Goal: Task Accomplishment & Management: Manage account settings

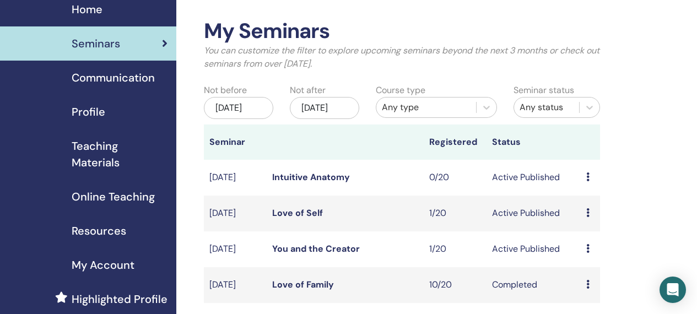
scroll to position [44, 0]
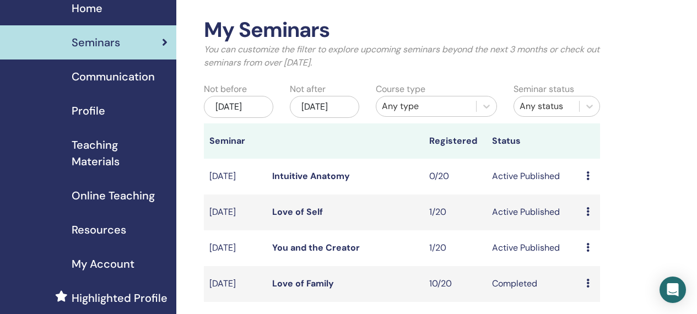
click at [589, 252] on icon at bounding box center [587, 247] width 3 height 9
click at [596, 303] on link "Attendees" at bounding box center [596, 303] width 42 height 12
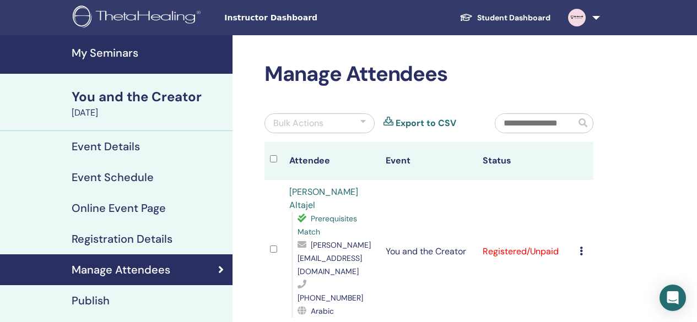
scroll to position [22, 0]
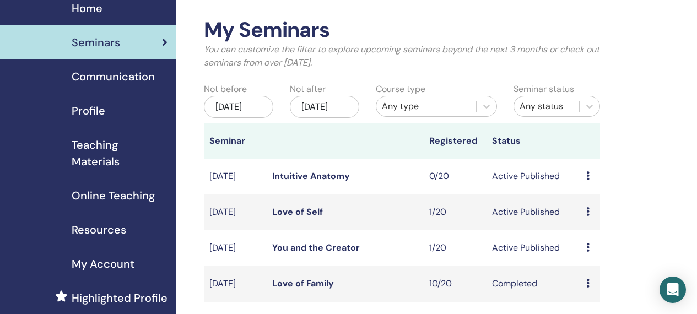
scroll to position [44, 0]
click at [588, 216] on icon at bounding box center [587, 211] width 3 height 9
click at [594, 262] on link "Attendees" at bounding box center [595, 263] width 42 height 12
click at [586, 223] on td "Preview Edit Attendees Cancel" at bounding box center [590, 212] width 19 height 36
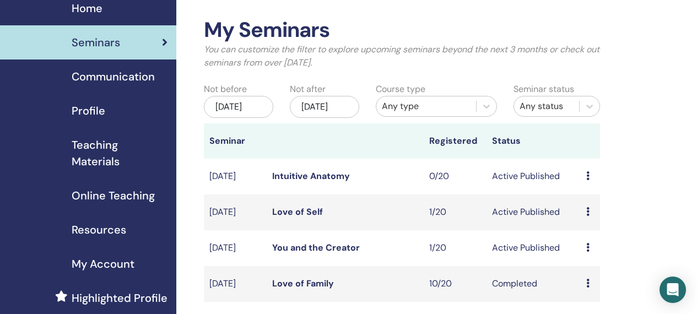
click at [587, 216] on icon at bounding box center [587, 211] width 3 height 9
click at [594, 263] on link "Attendees" at bounding box center [594, 266] width 42 height 12
